Goal: Navigation & Orientation: Find specific page/section

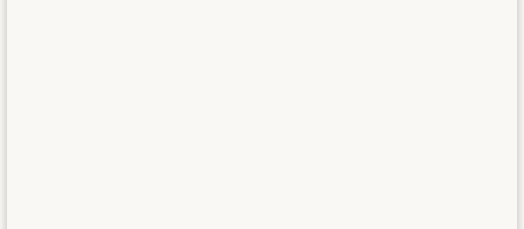
scroll to position [227, 0]
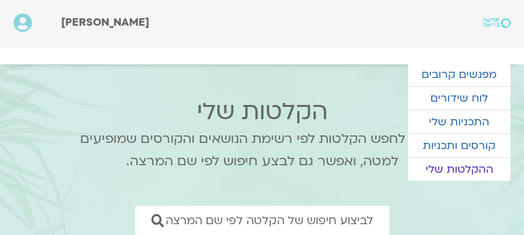
click at [461, 96] on link "לוח שידורים" at bounding box center [459, 98] width 102 height 23
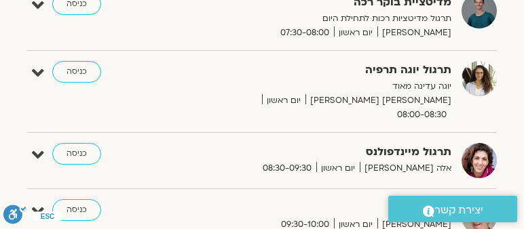
scroll to position [387, 0]
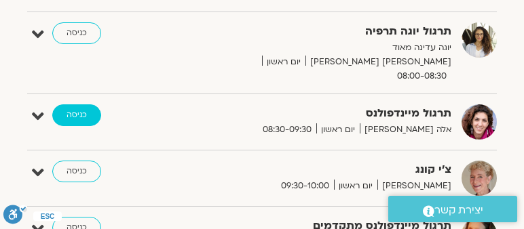
click at [69, 104] on link "כניסה" at bounding box center [76, 115] width 49 height 22
click at [71, 104] on link "כניסה" at bounding box center [76, 115] width 49 height 22
